Goal: Find contact information: Find contact information

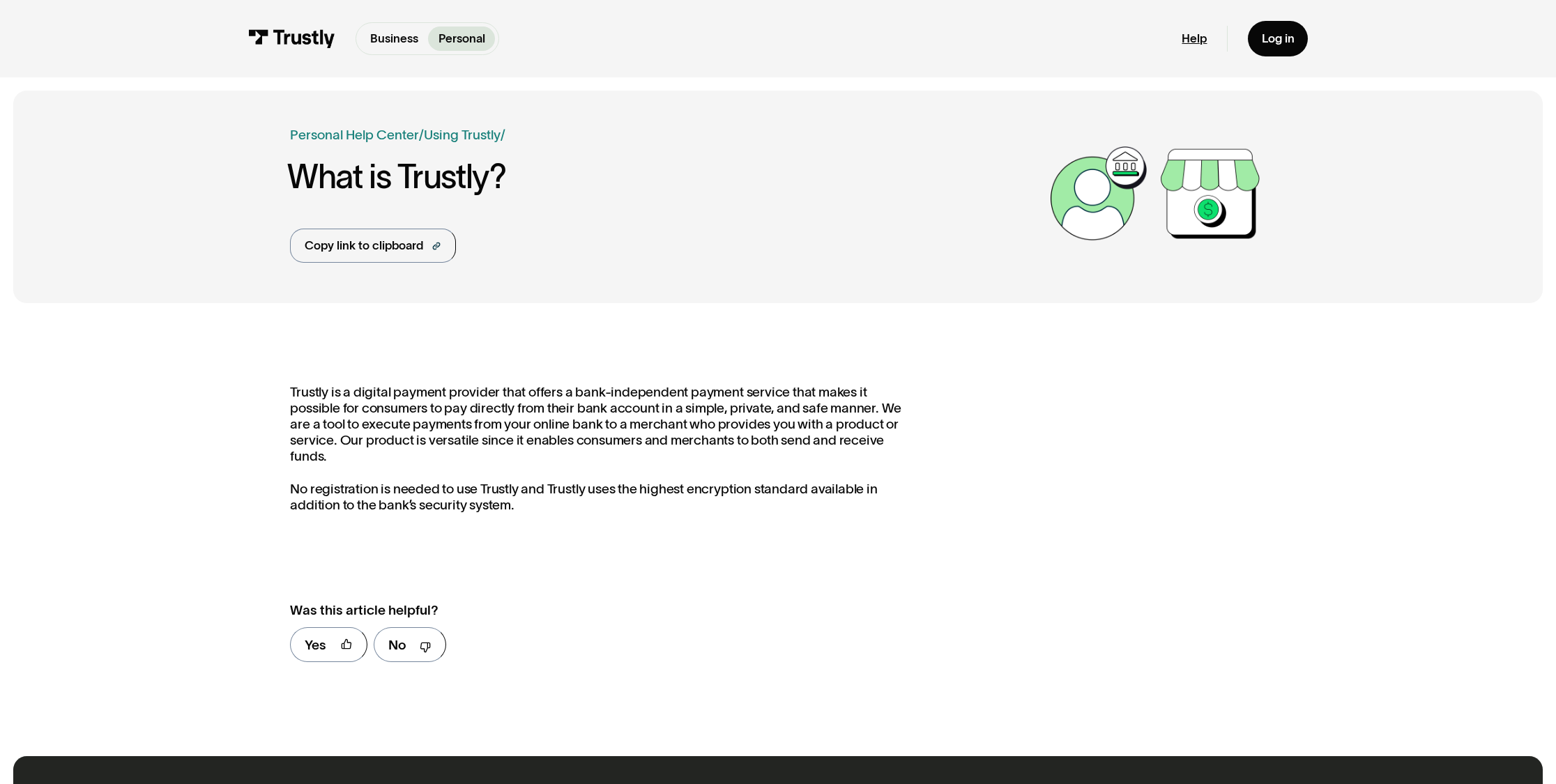
click at [1184, 38] on link "Help" at bounding box center [1195, 39] width 25 height 16
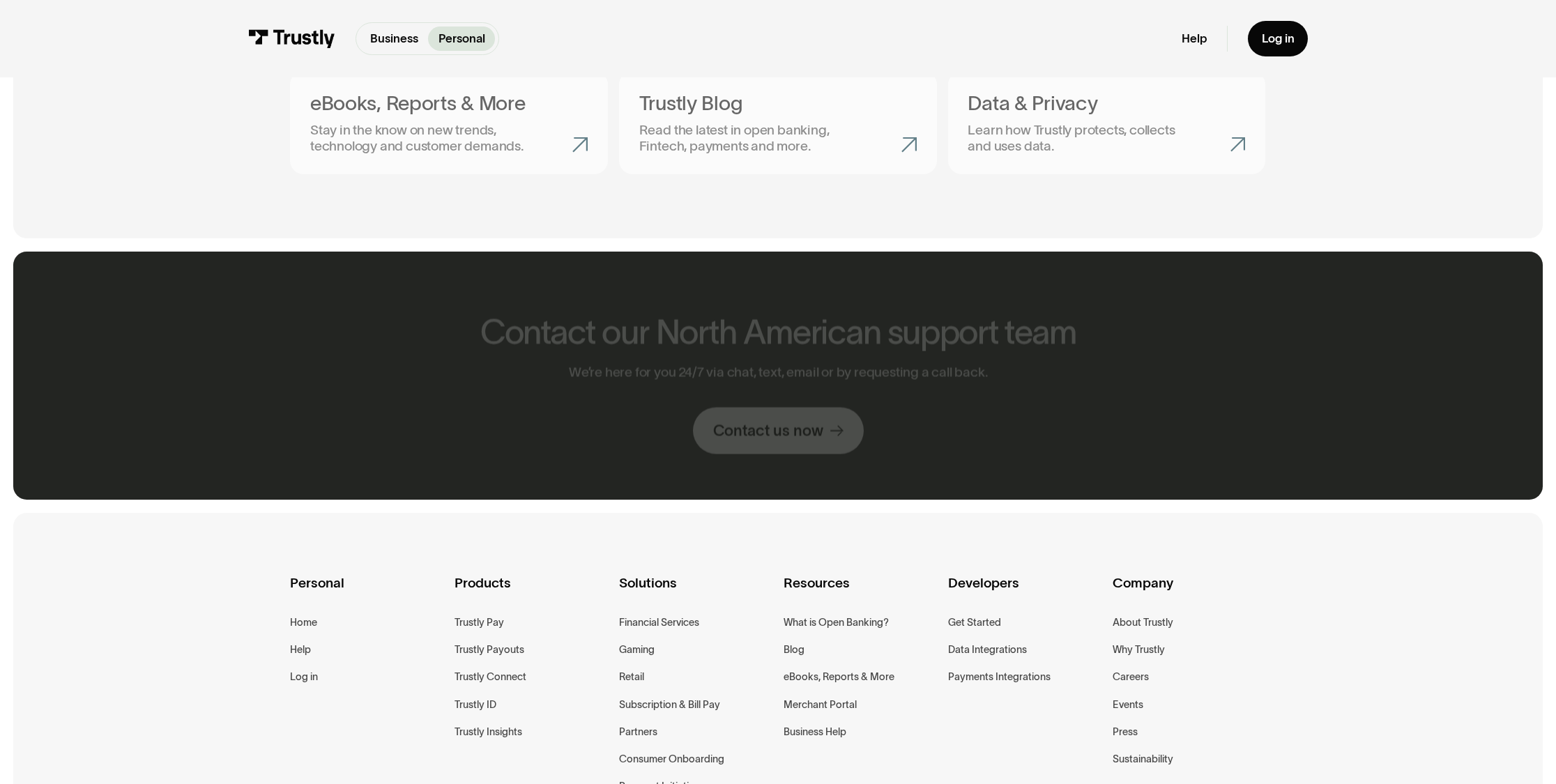
scroll to position [922, 0]
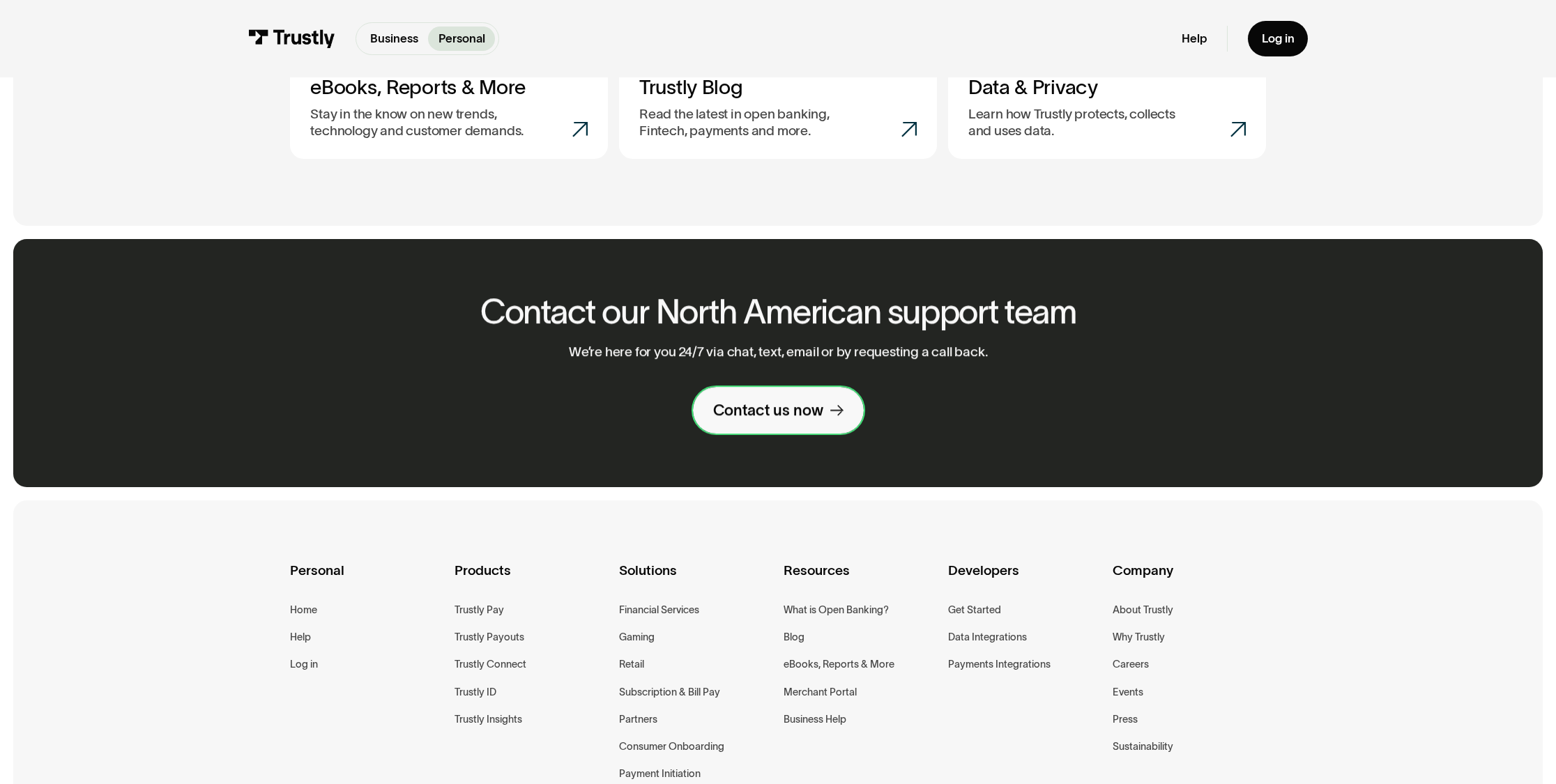
click at [724, 400] on div "Contact us now" at bounding box center [768, 410] width 110 height 19
